Goal: Navigation & Orientation: Understand site structure

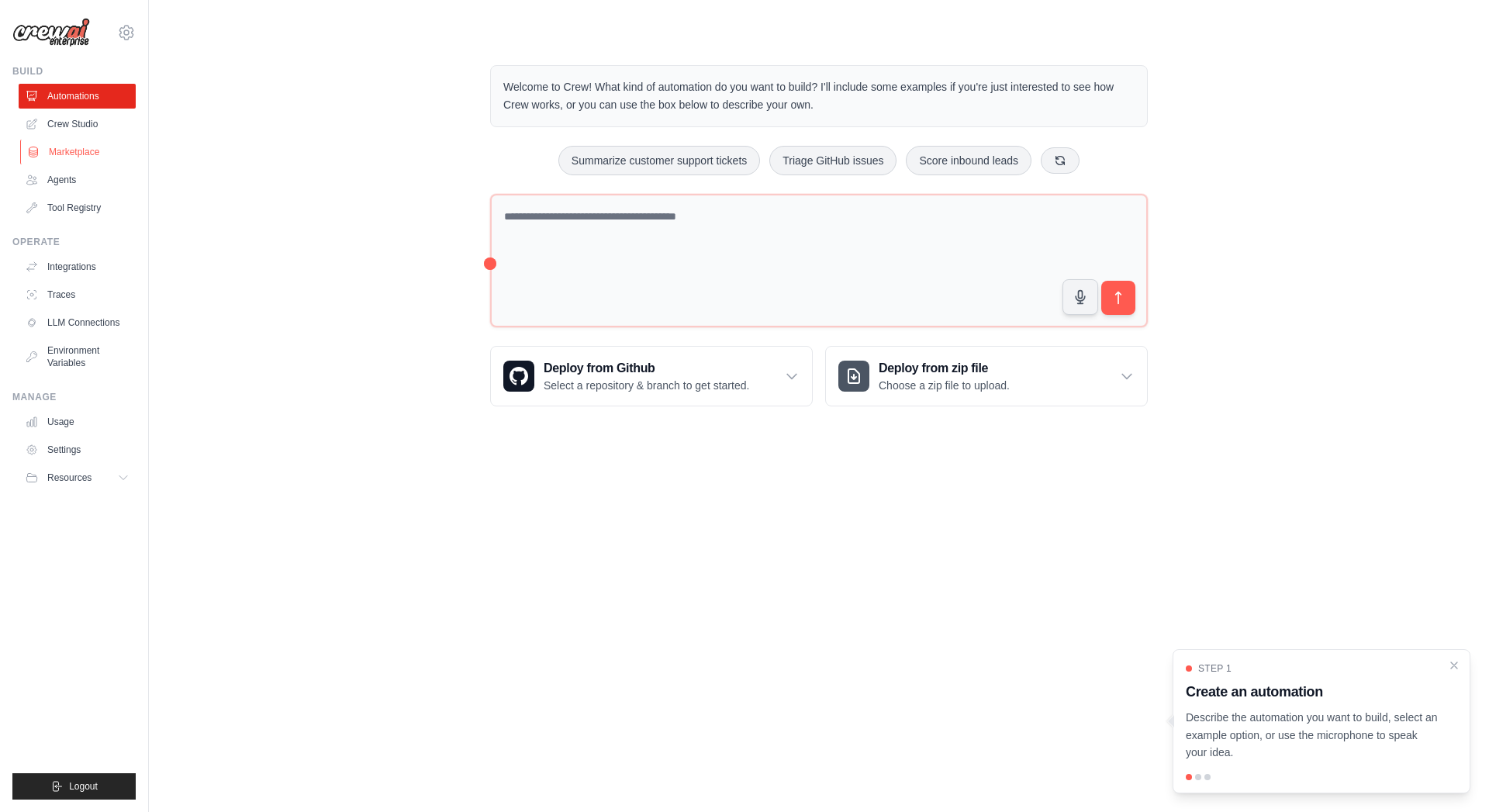
click at [60, 157] on link "Marketplace" at bounding box center [78, 152] width 117 height 25
click at [590, 378] on p "Select a repository & branch to get started." at bounding box center [646, 385] width 205 height 15
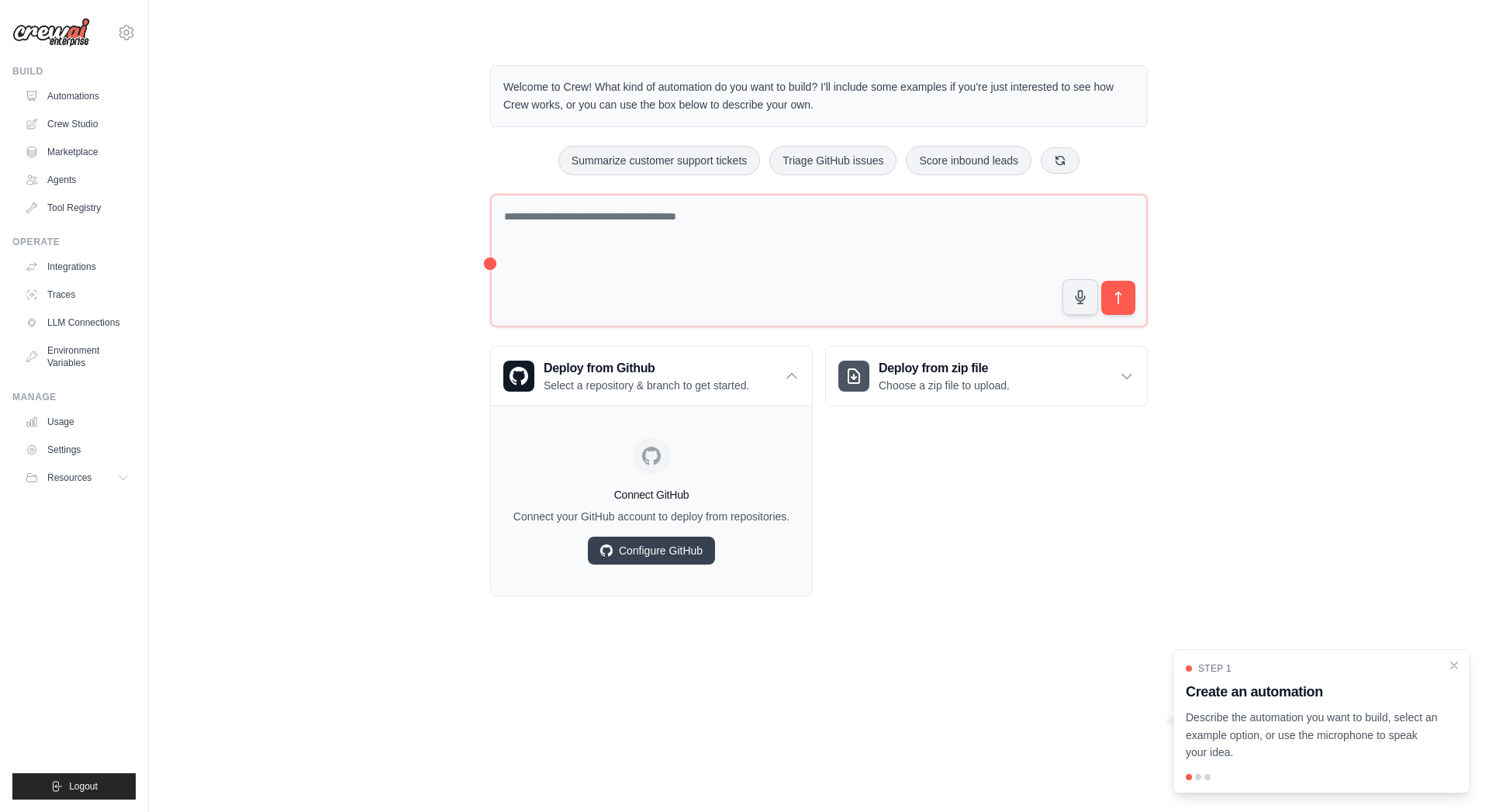
click at [394, 405] on div "Welcome to Crew! What kind of automation do you want to build? I'll include som…" at bounding box center [818, 330] width 1291 height 581
click at [65, 456] on link "Settings" at bounding box center [78, 449] width 117 height 25
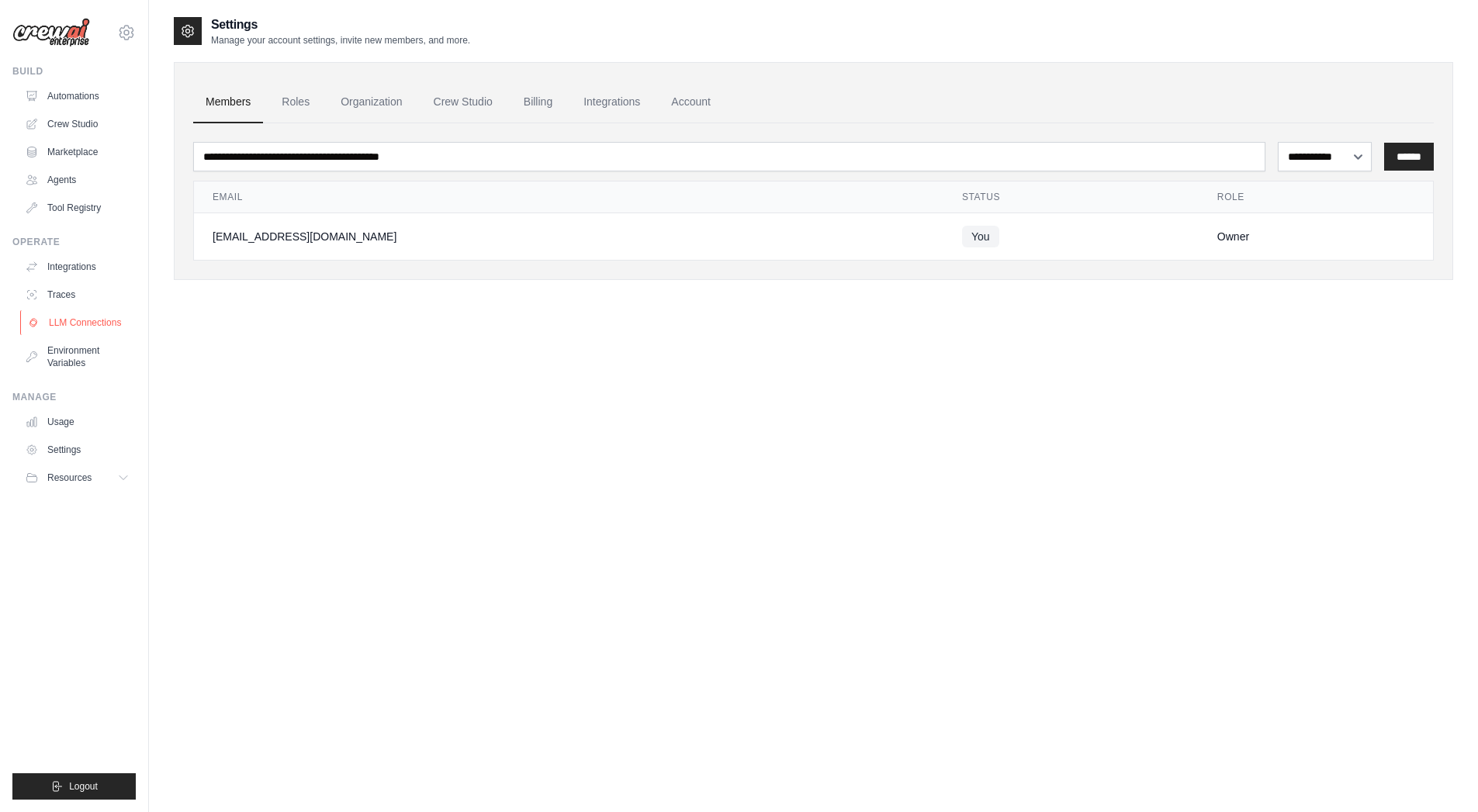
click at [74, 328] on link "LLM Connections" at bounding box center [78, 322] width 118 height 25
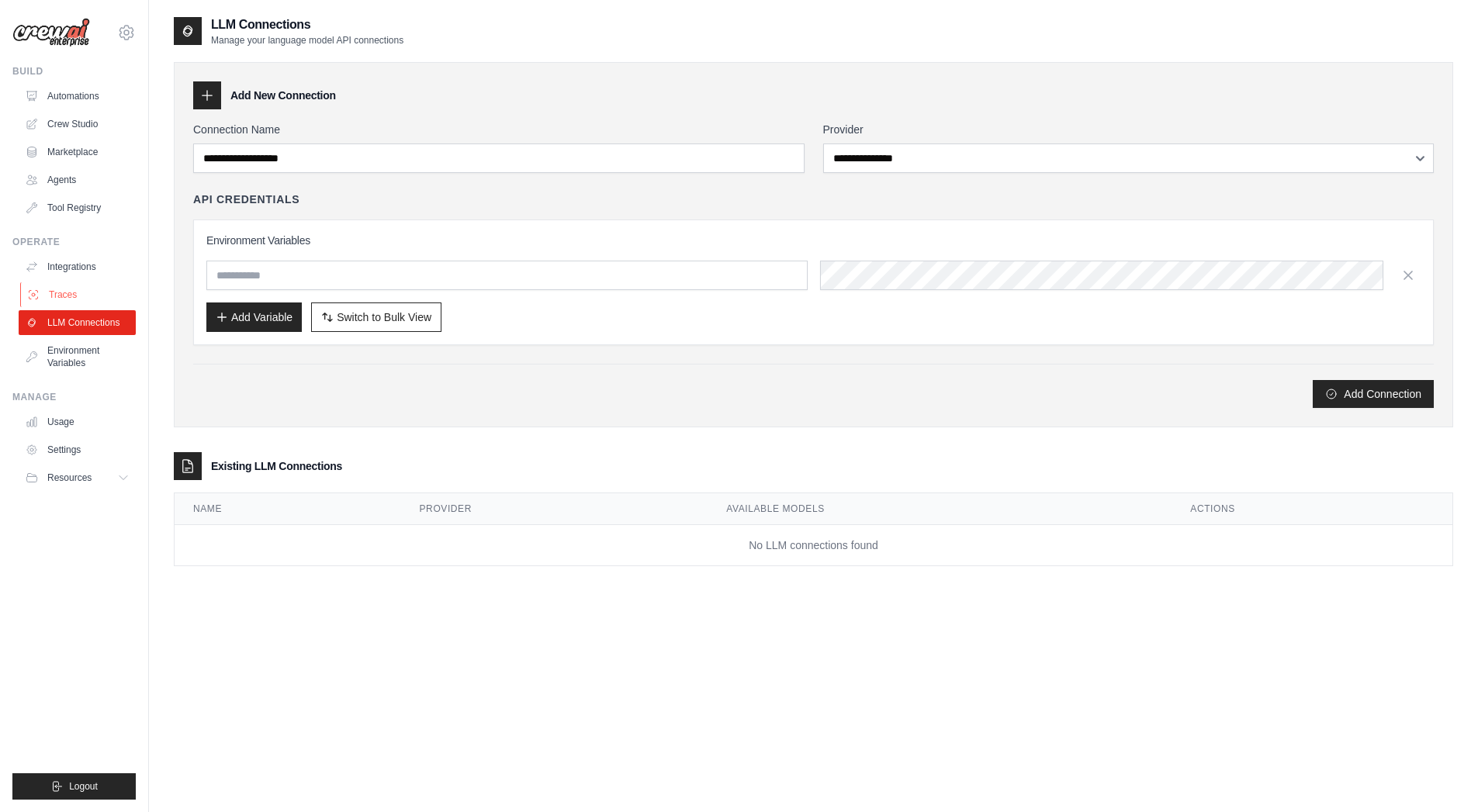
click at [66, 301] on link "Traces" at bounding box center [78, 294] width 118 height 25
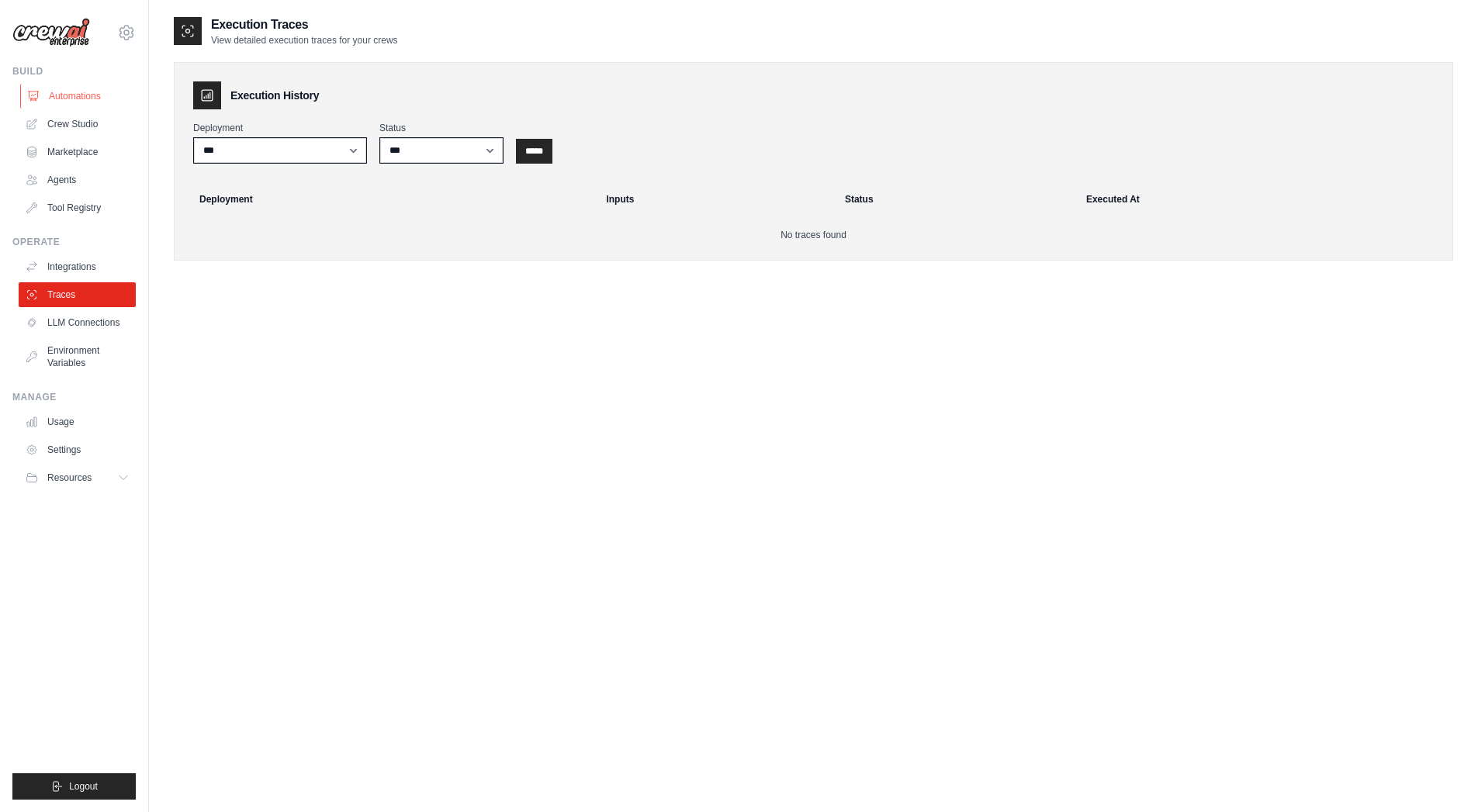
click at [78, 102] on link "Automations" at bounding box center [78, 96] width 118 height 25
